Goal: Transaction & Acquisition: Obtain resource

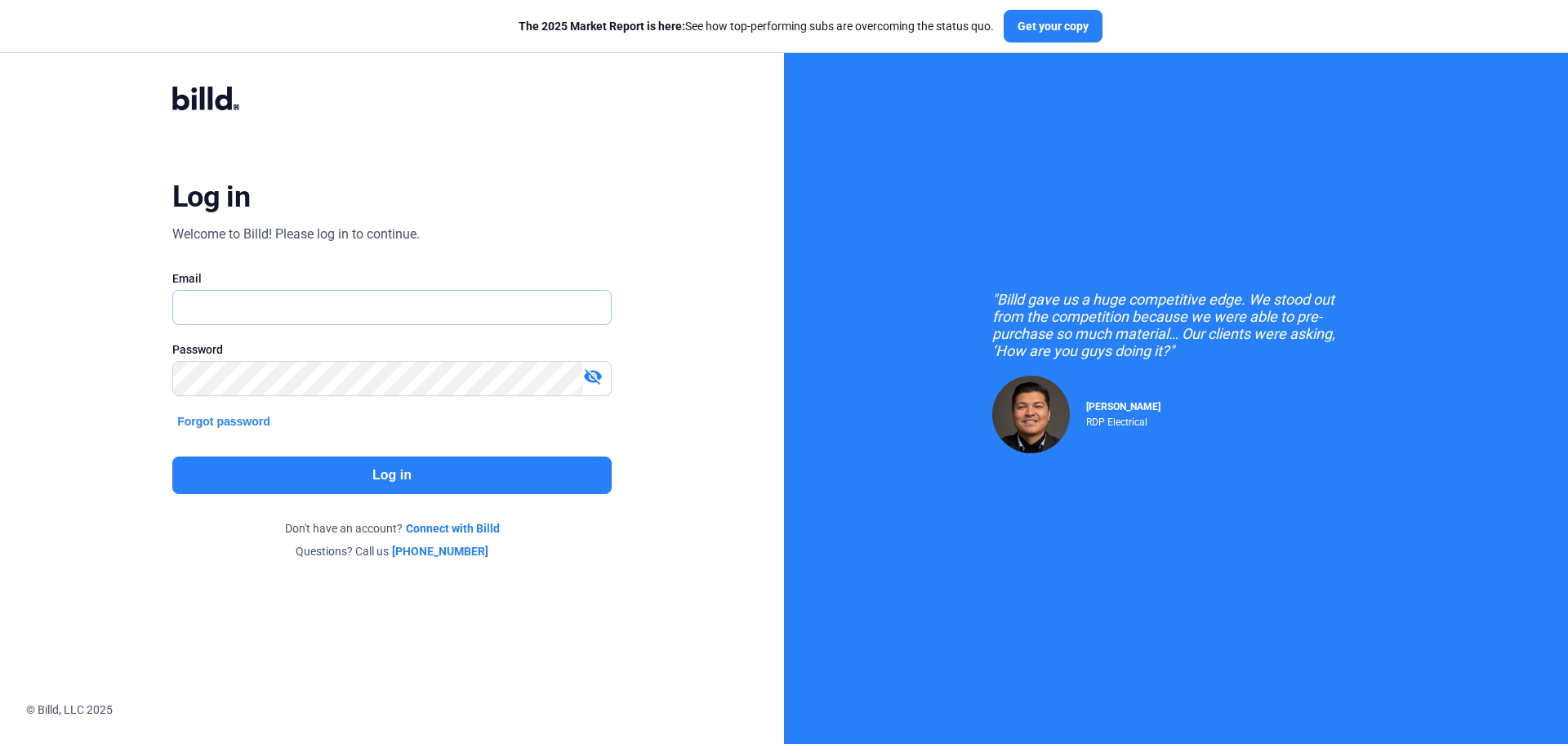
type input "[EMAIL_ADDRESS][DOMAIN_NAME]"
click at [401, 473] on button "Log in" at bounding box center [392, 475] width 440 height 38
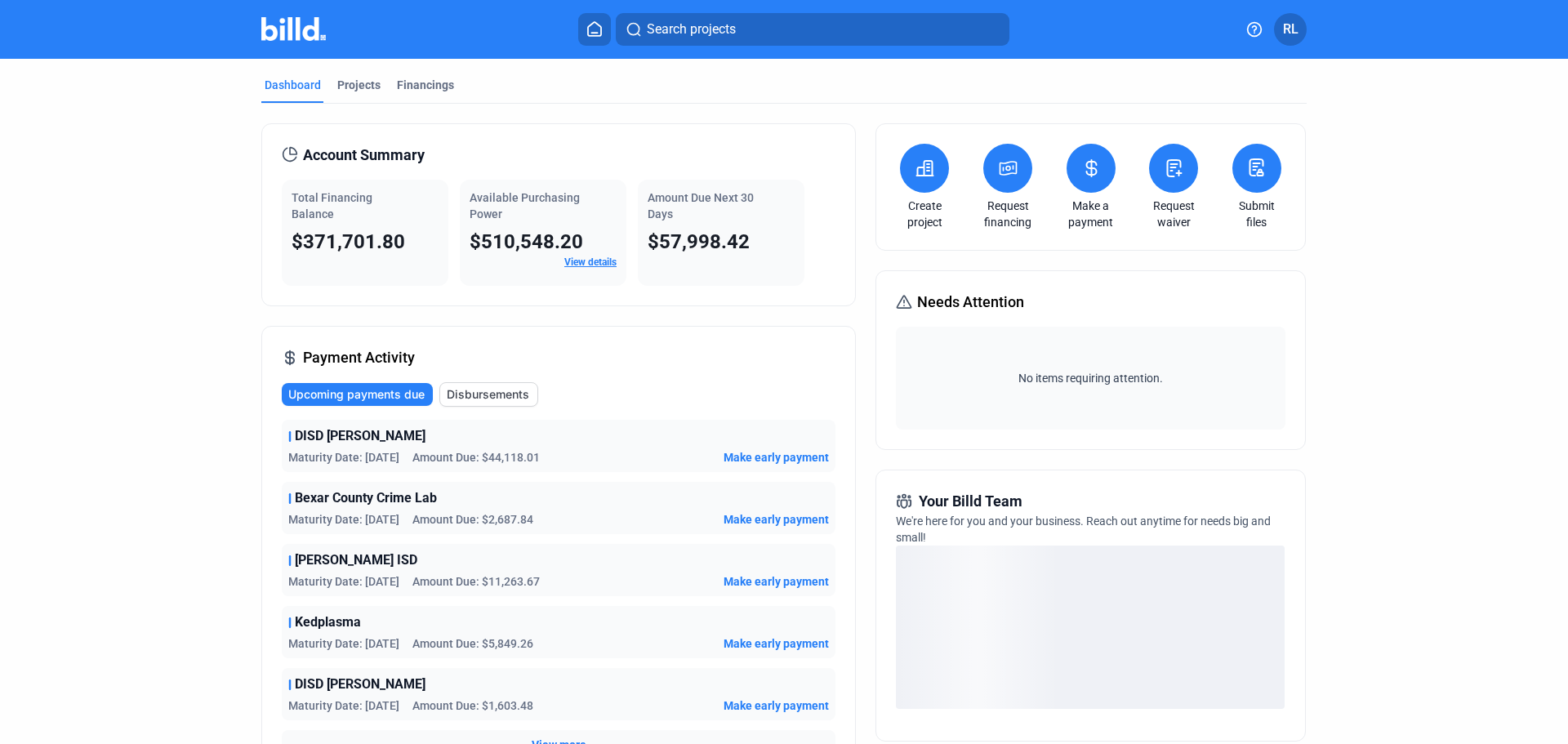
click at [992, 206] on link "Request financing" at bounding box center [1007, 213] width 57 height 33
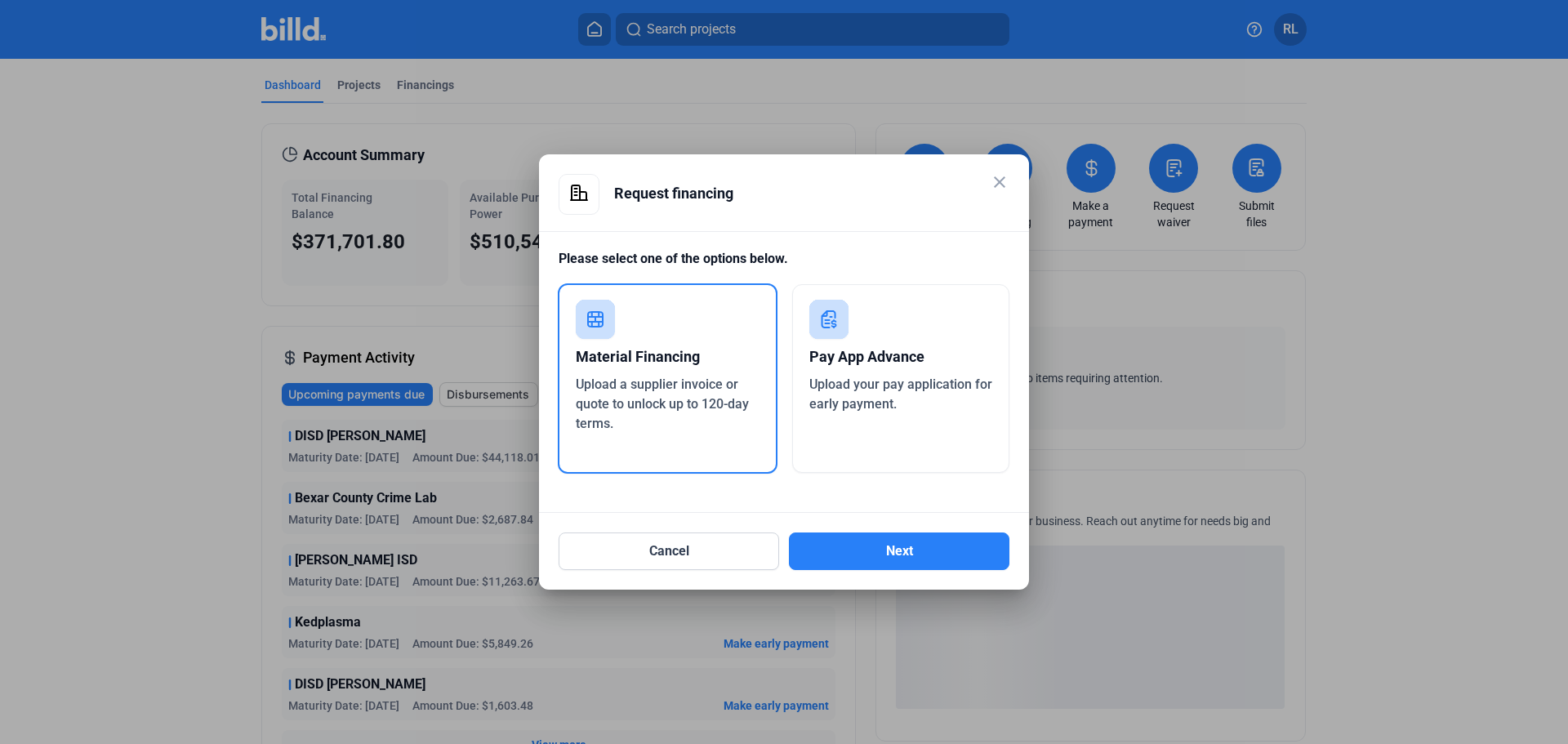
click at [665, 393] on div "Upload a supplier invoice or quote to unlock up to 120-day terms." at bounding box center [667, 404] width 184 height 59
click at [864, 540] on button "Next" at bounding box center [899, 551] width 220 height 38
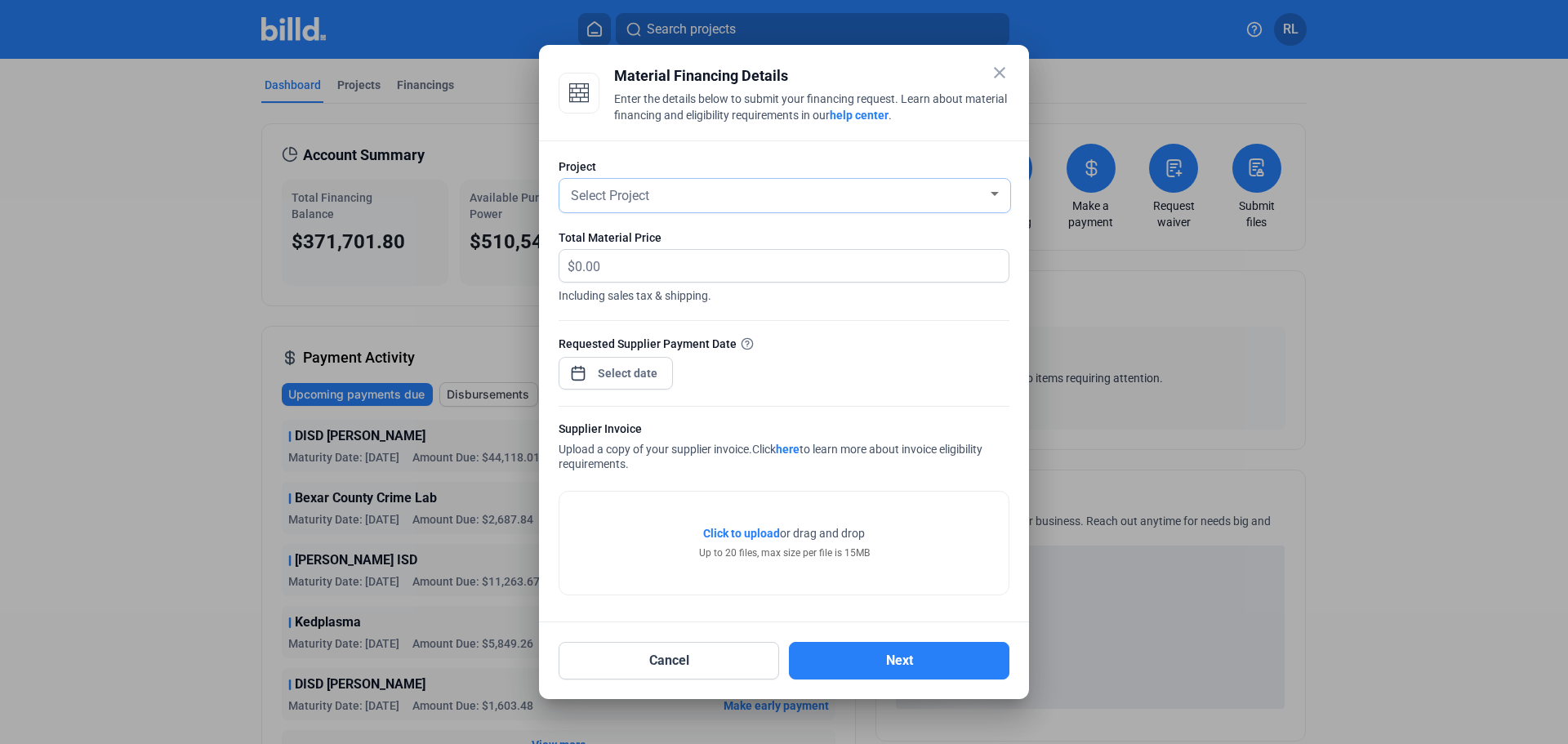
click at [718, 190] on div "Select Project" at bounding box center [777, 195] width 420 height 23
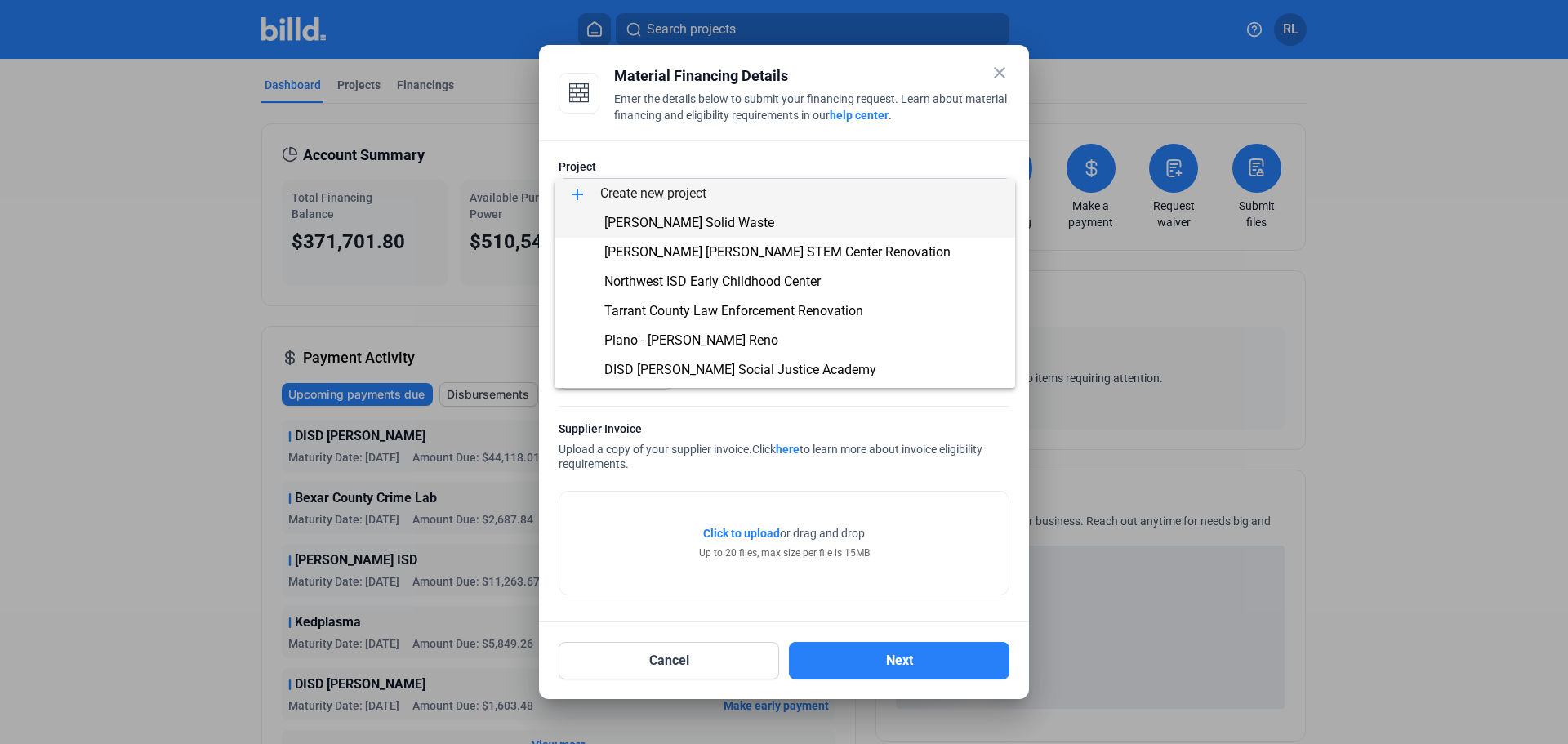
click at [700, 219] on span "[PERSON_NAME] Solid Waste" at bounding box center [689, 223] width 170 height 16
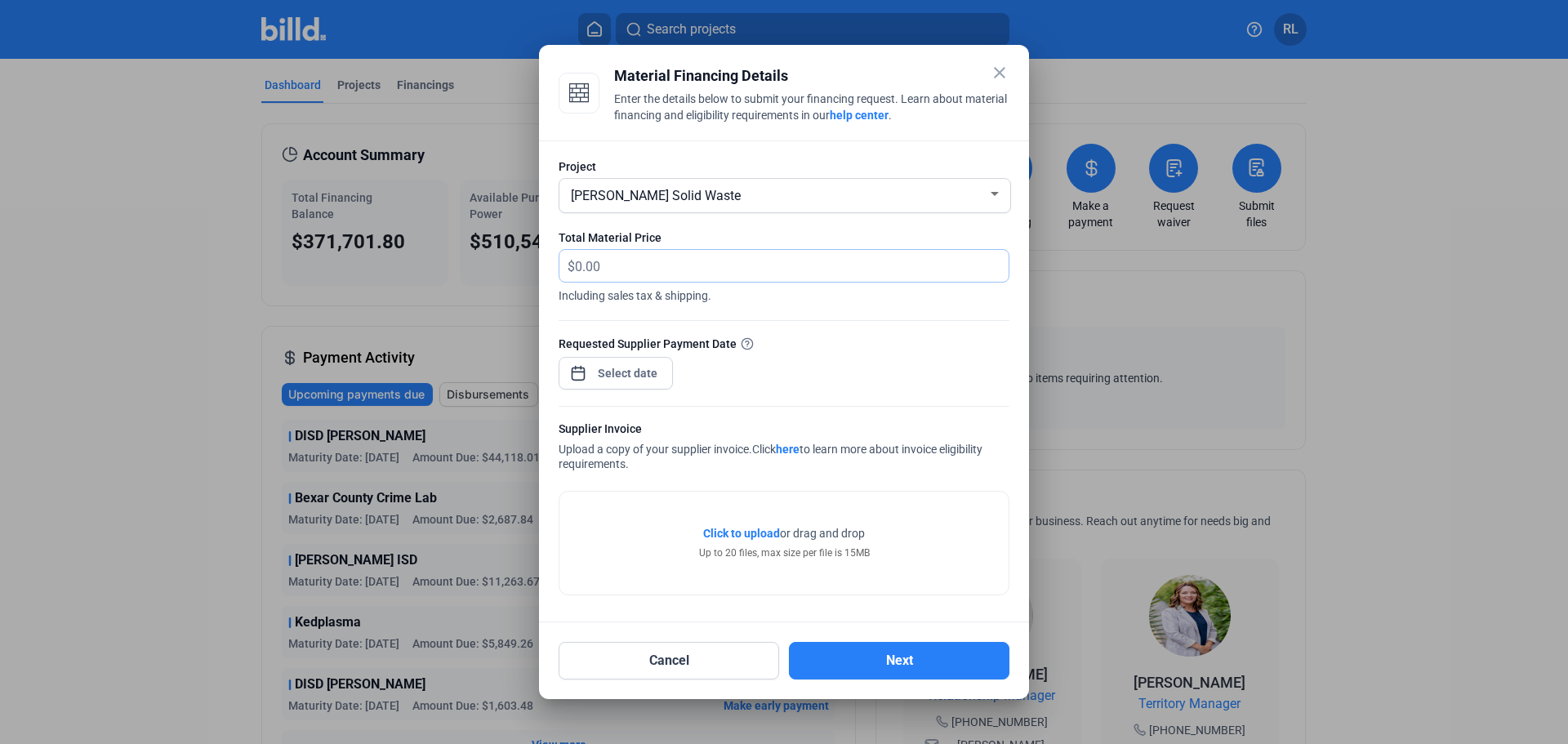
click at [598, 271] on input "text" at bounding box center [791, 266] width 434 height 32
type input "3,794.39"
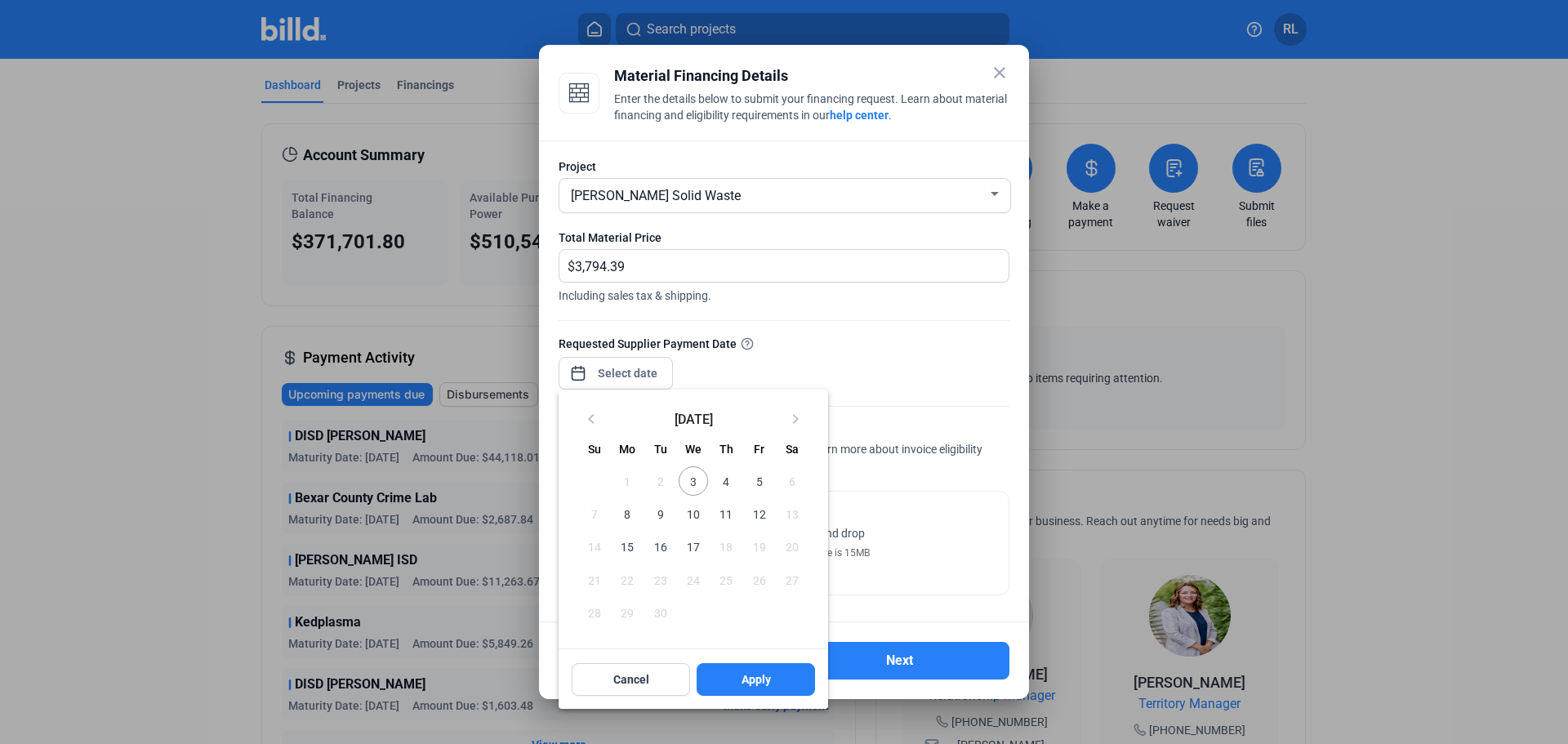
click at [620, 371] on div "close Material Financing Details Enter the details below to submit your financi…" at bounding box center [784, 372] width 1568 height 744
click at [691, 477] on span "3" at bounding box center [693, 480] width 29 height 29
click at [768, 685] on span "Apply" at bounding box center [756, 680] width 29 height 17
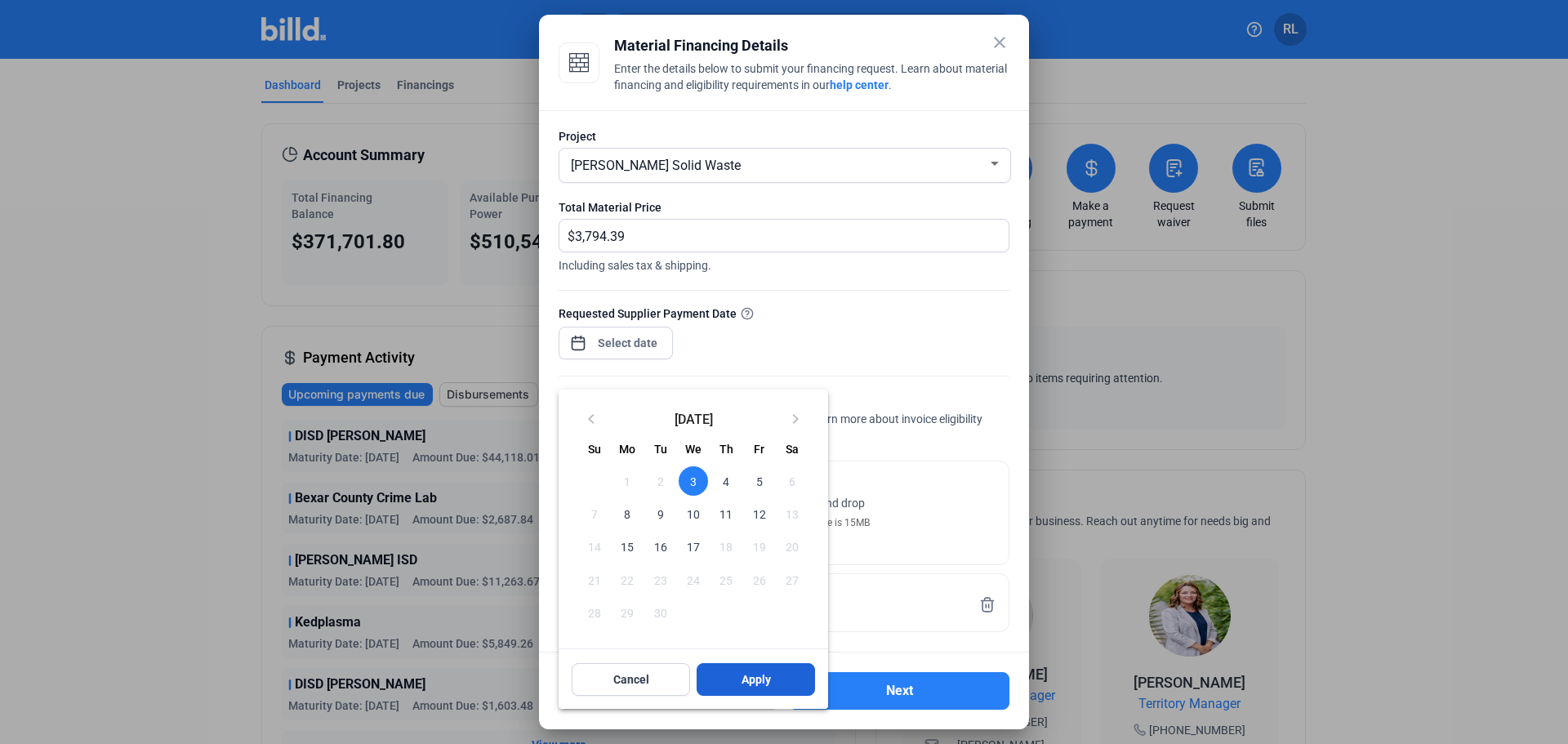
click at [736, 688] on button "Apply" at bounding box center [756, 680] width 118 height 33
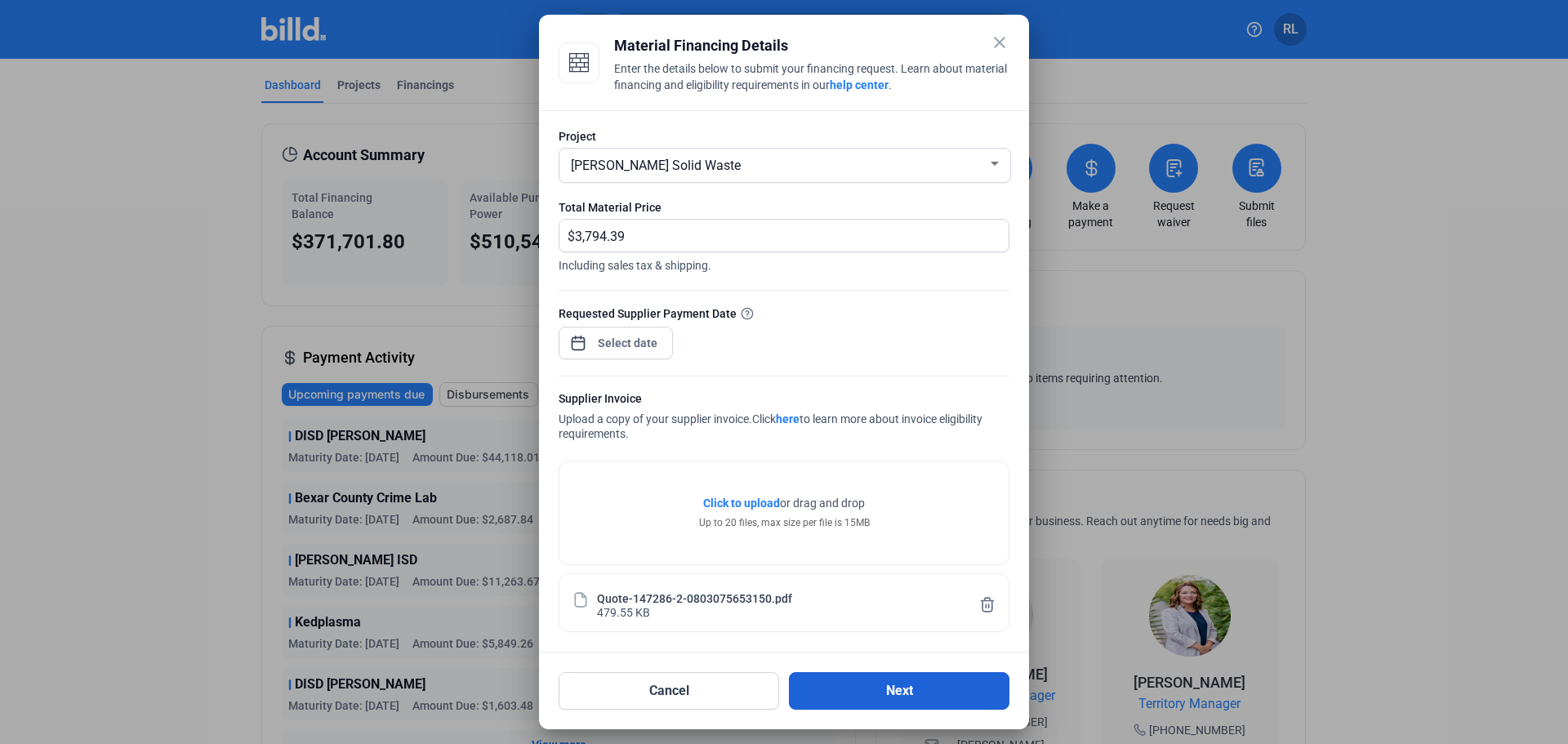
click at [868, 687] on button "Next" at bounding box center [899, 691] width 220 height 38
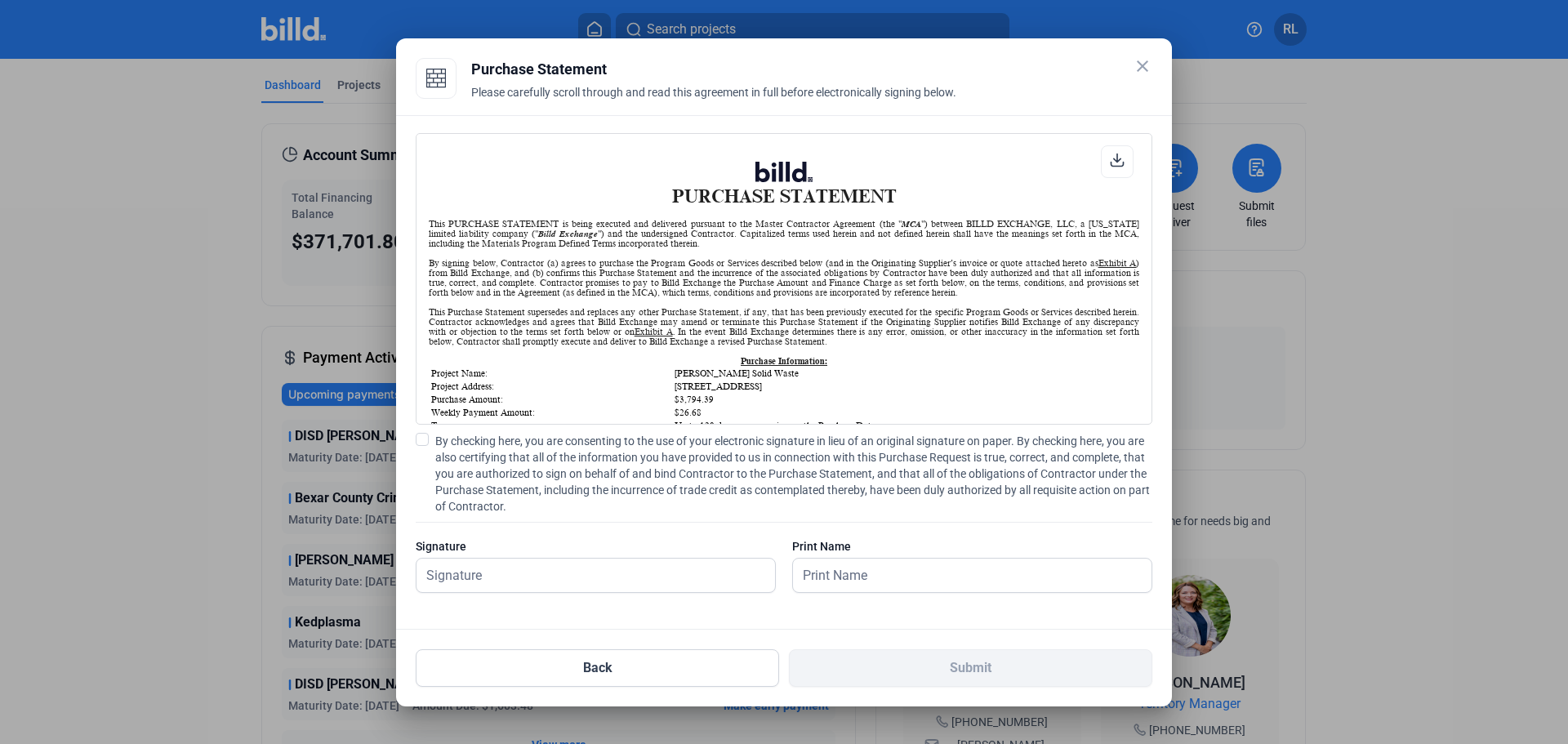
scroll to position [1, 0]
click at [424, 441] on span at bounding box center [422, 439] width 13 height 13
click at [0, 0] on input "By checking here, you are consenting to the use of your electronic signature in…" at bounding box center [0, 0] width 0 height 0
click at [502, 580] on input "text" at bounding box center [587, 576] width 340 height 33
type input "[PERSON_NAME]"
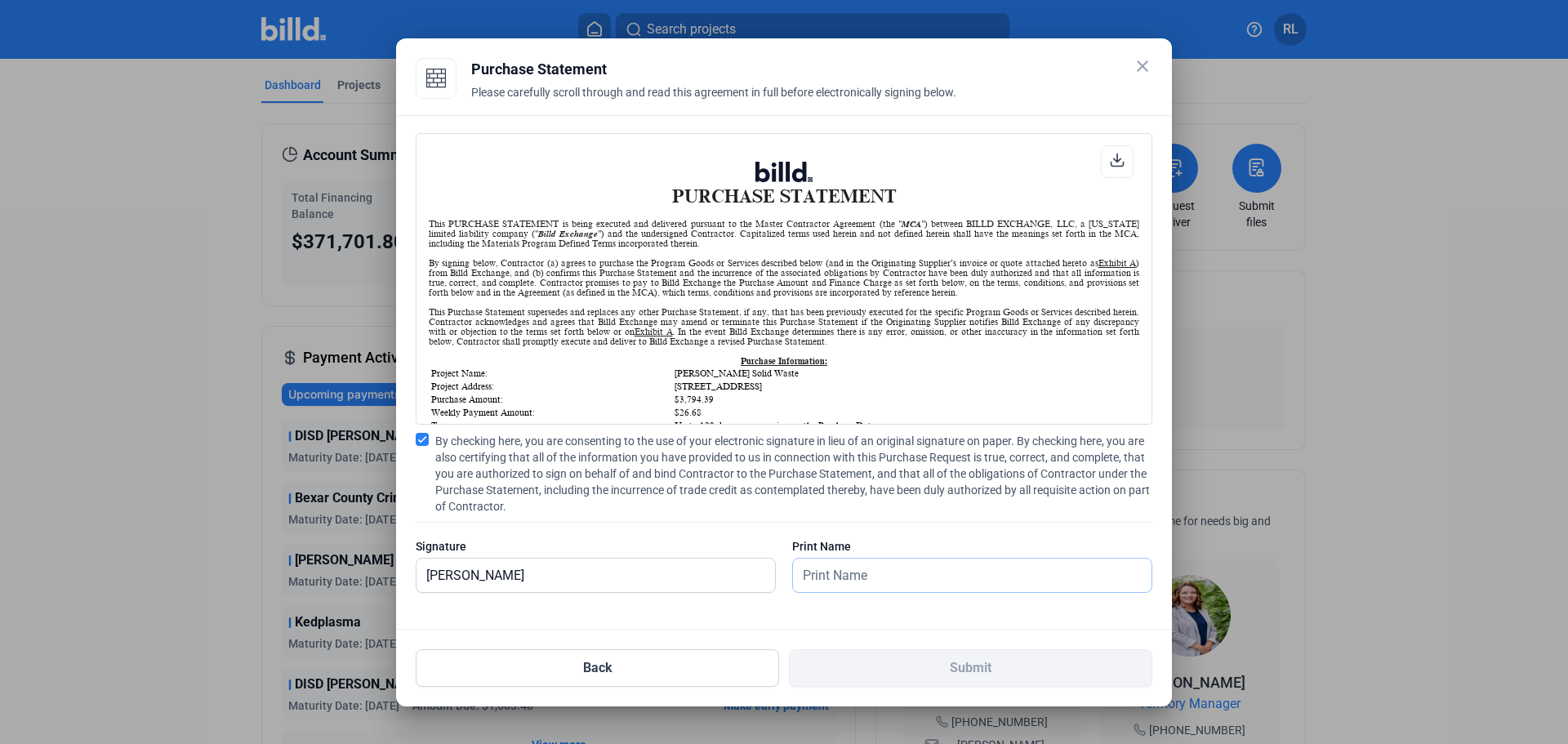
click at [853, 575] on input "text" at bounding box center [963, 576] width 340 height 33
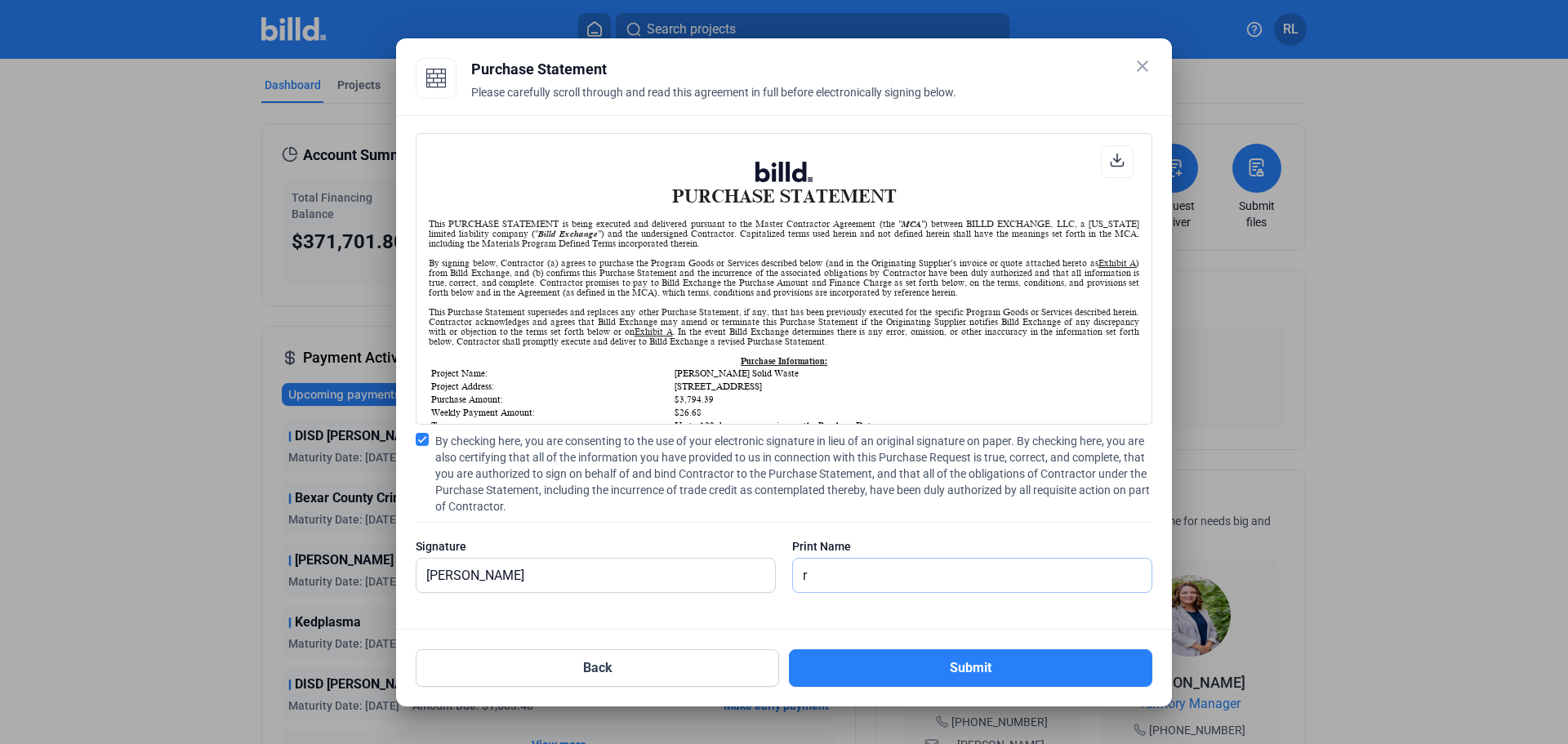
type input "[PERSON_NAME]"
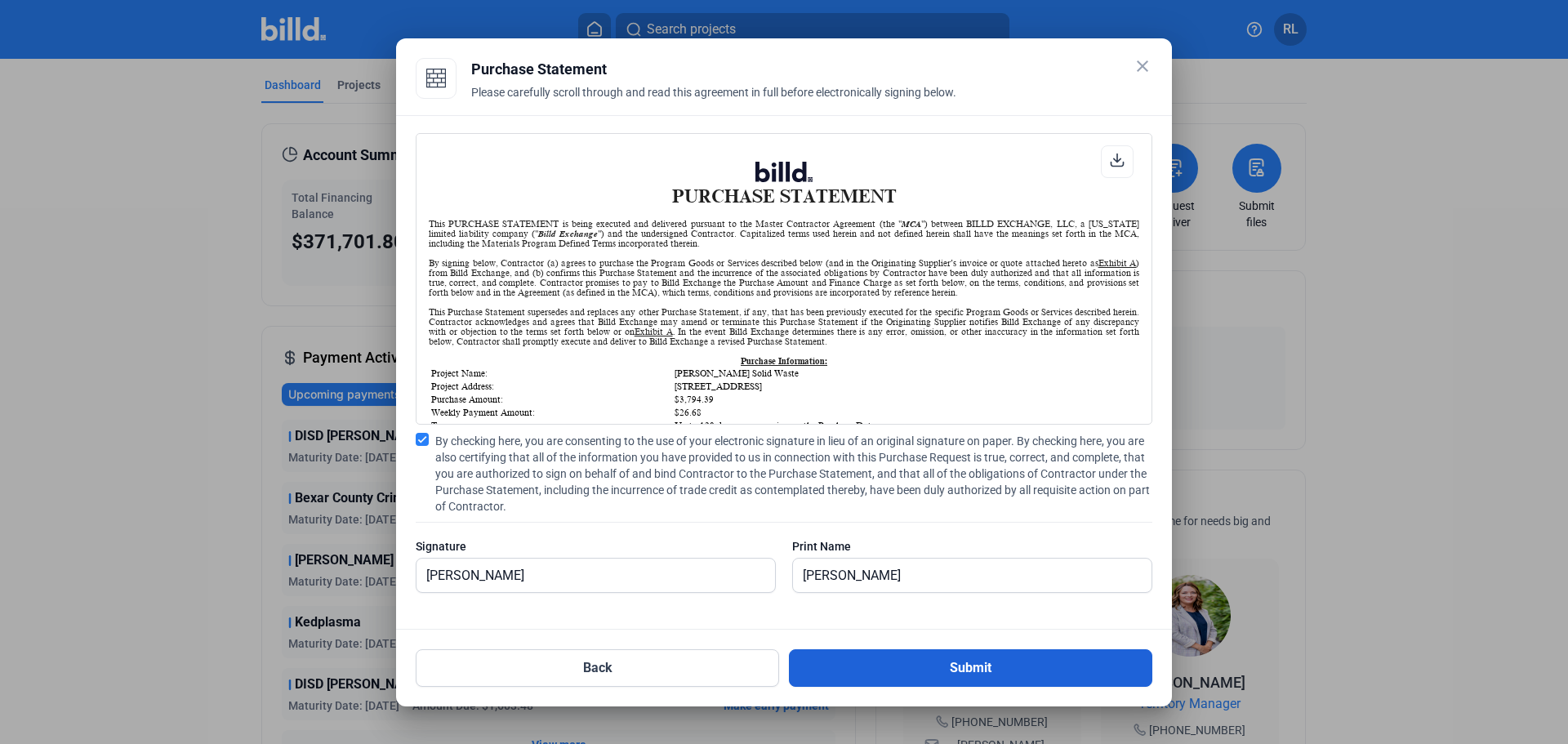
click at [912, 672] on button "Submit" at bounding box center [970, 668] width 363 height 38
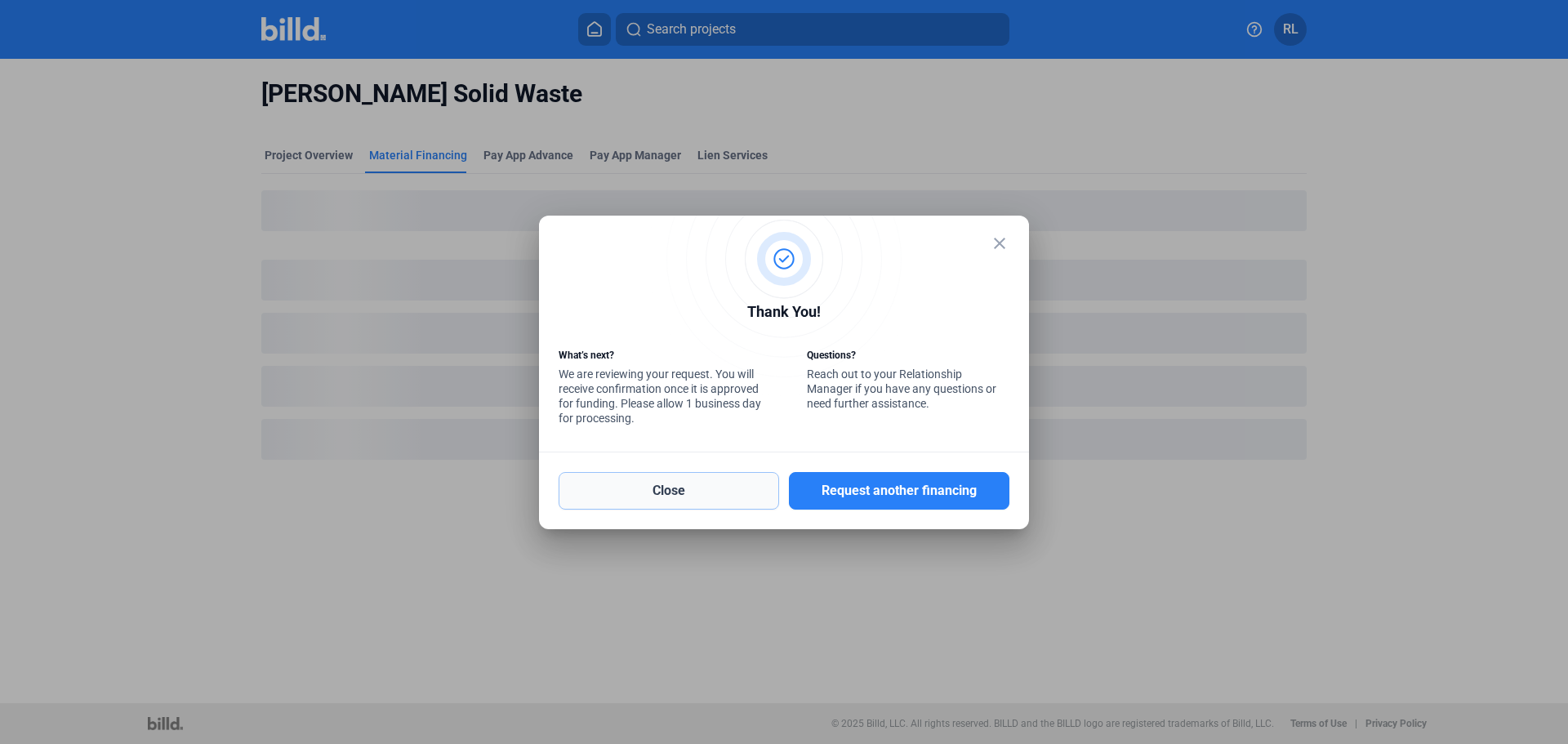
click at [652, 507] on button "Close" at bounding box center [669, 491] width 220 height 38
